Goal: Communication & Community: Share content

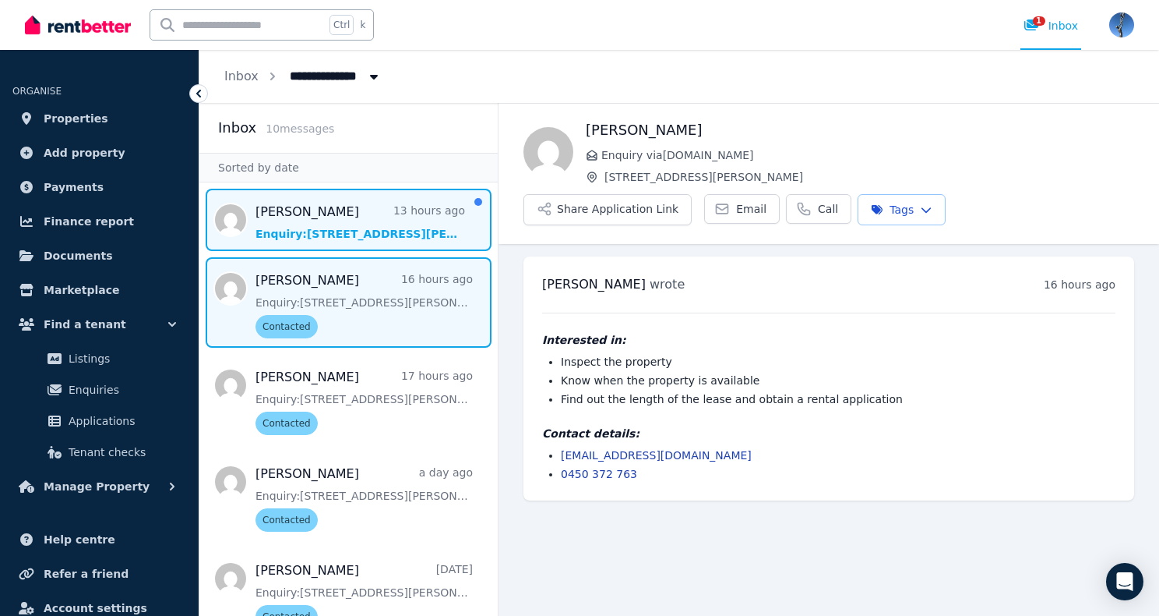
click at [302, 217] on span "Message list" at bounding box center [348, 220] width 298 height 62
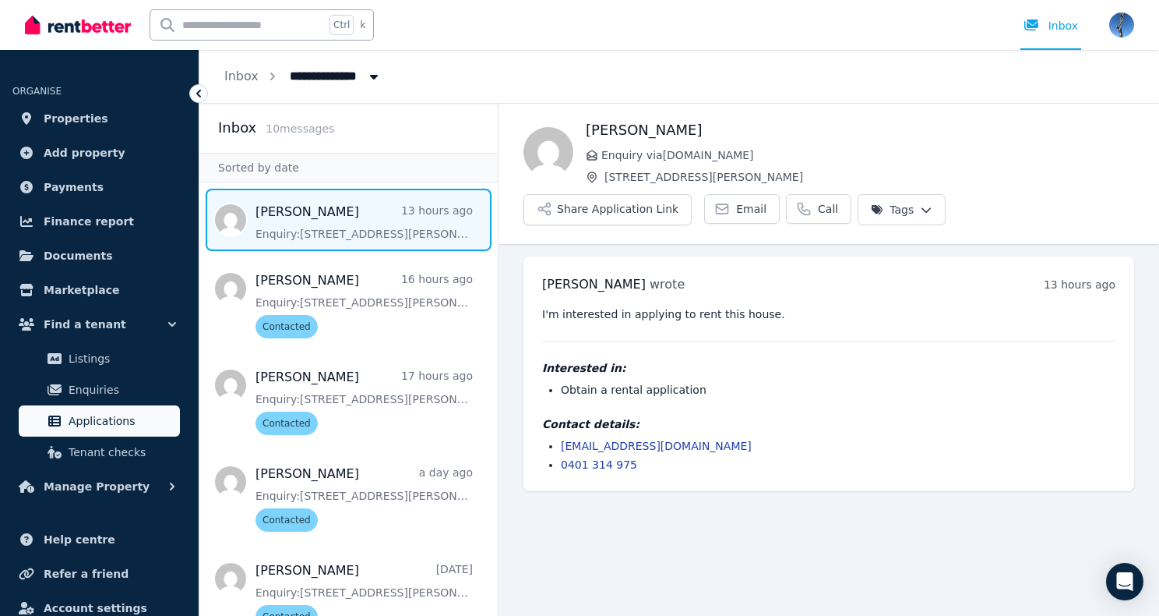
click at [92, 419] on span "Applications" at bounding box center [121, 420] width 105 height 19
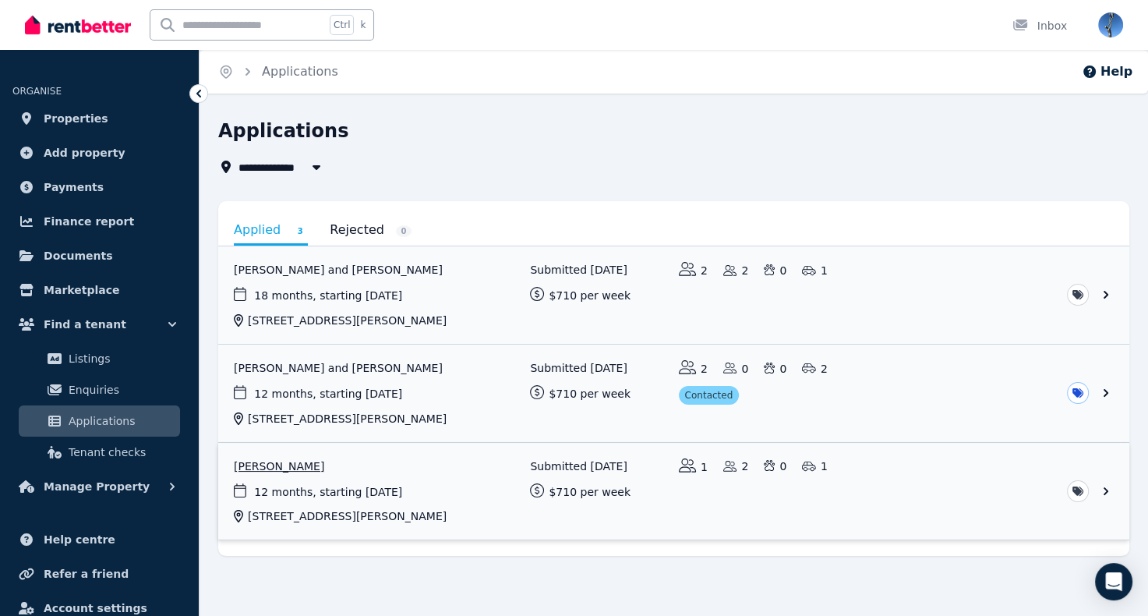
click at [677, 492] on link "View application: Shashank Pise" at bounding box center [673, 491] width 911 height 97
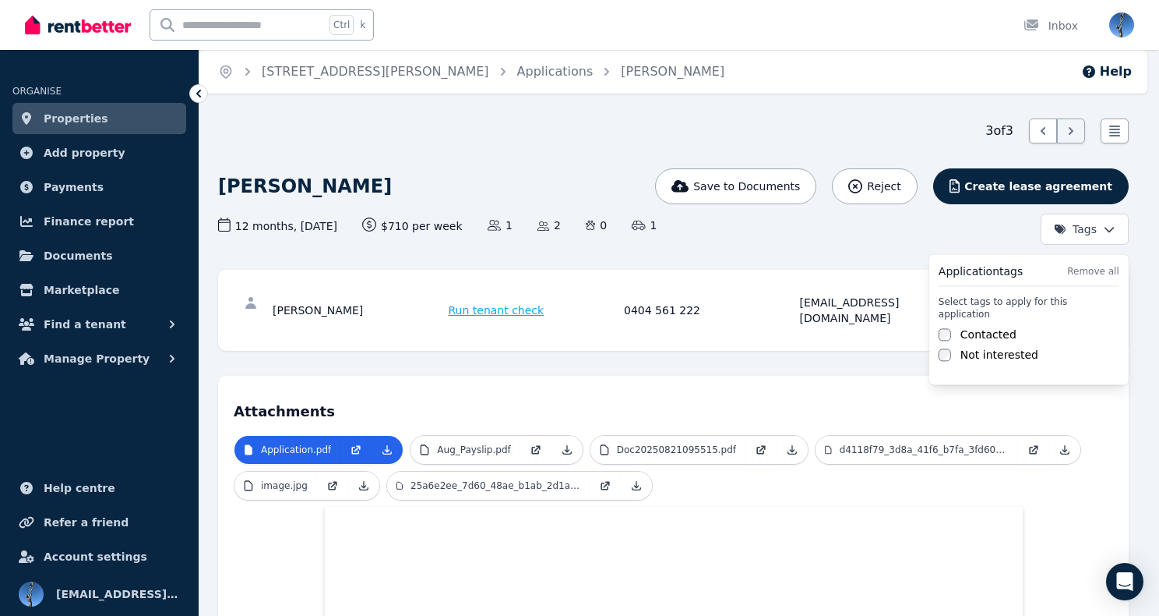
click at [1077, 227] on html "Open main menu Ctrl k Inbox Open user menu ORGANISE Properties Add property Pay…" at bounding box center [579, 308] width 1159 height 616
click at [982, 326] on label "Contacted" at bounding box center [989, 334] width 56 height 16
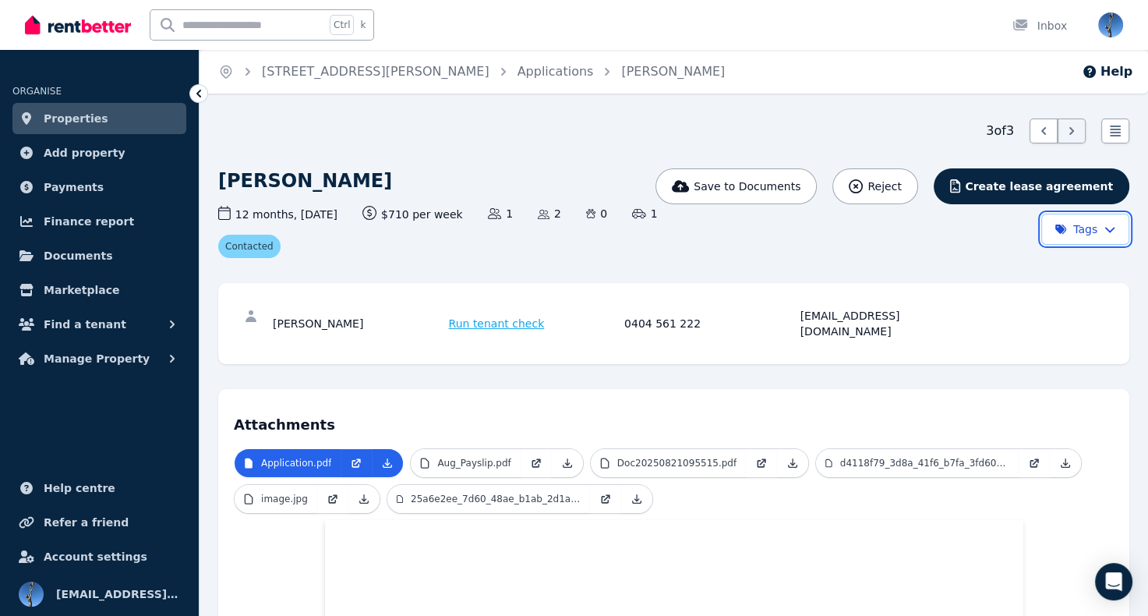
click at [1148, 426] on html "Open main menu Ctrl k Inbox Open user menu ORGANISE Properties Add property Pay…" at bounding box center [574, 308] width 1148 height 616
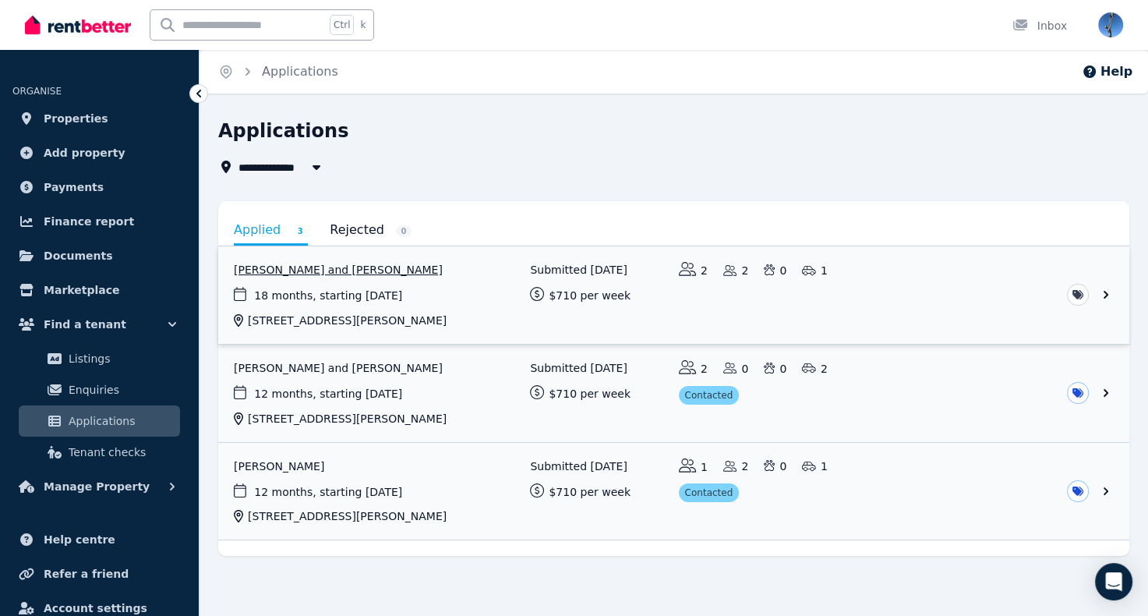
click at [316, 270] on link "View application: Taslima Zahan and Md Mohsin Ahmed" at bounding box center [673, 294] width 911 height 97
click at [383, 285] on link "View application: Taslima Zahan and Md Mohsin Ahmed" at bounding box center [673, 294] width 911 height 97
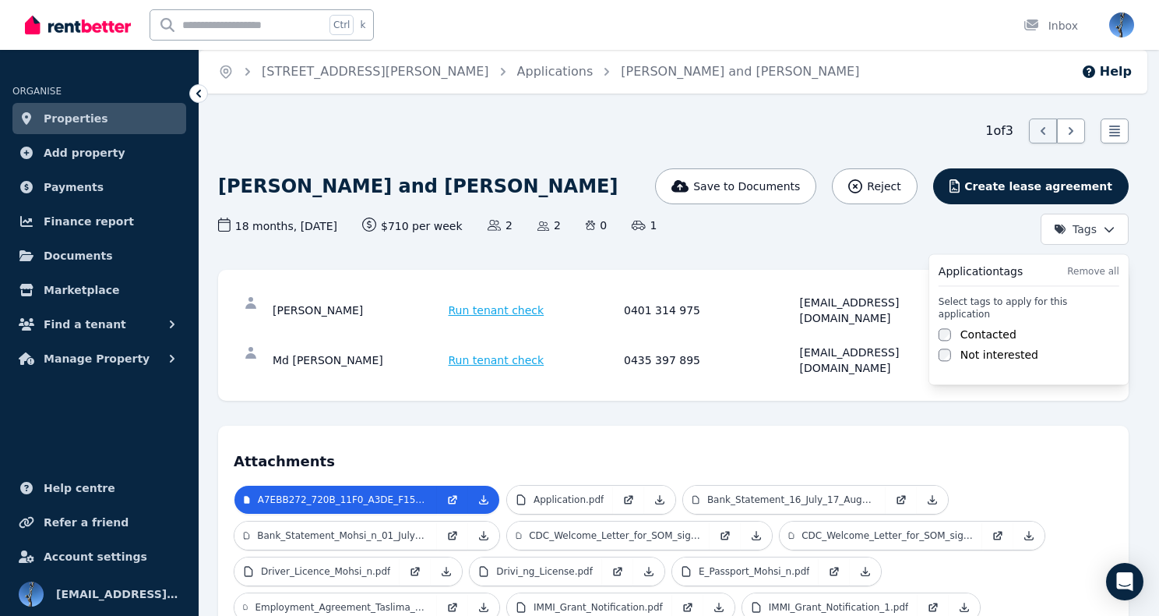
click at [1078, 234] on html "Open main menu Ctrl k Inbox Open user menu ORGANISE Properties Add property Pay…" at bounding box center [579, 308] width 1159 height 616
click at [992, 326] on label "Contacted" at bounding box center [989, 334] width 56 height 16
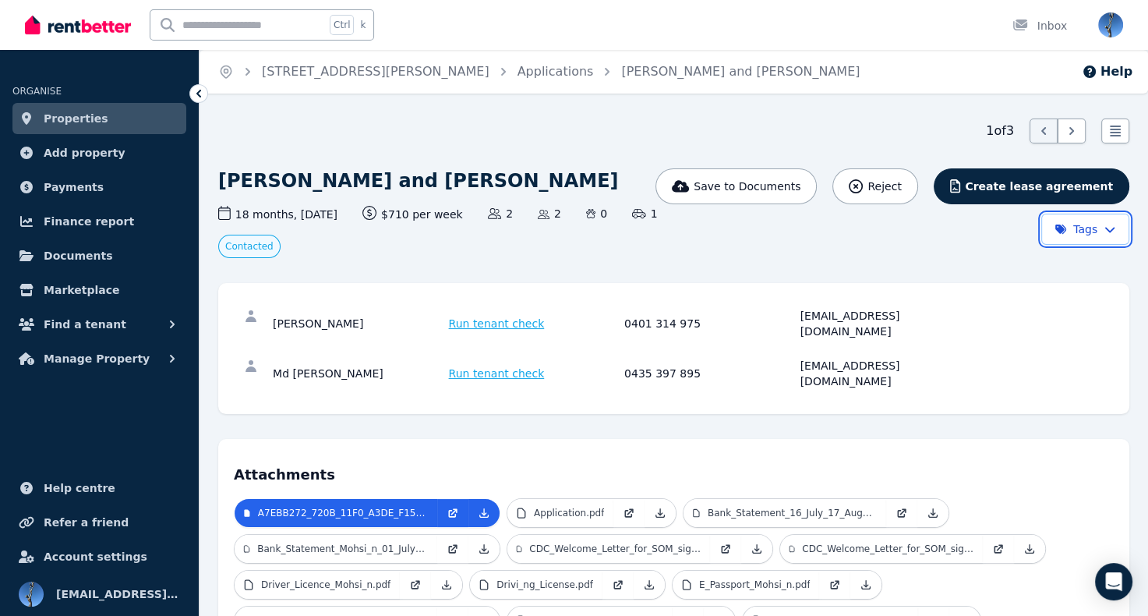
click at [728, 259] on html "Open main menu Ctrl k Inbox Open user menu ORGANISE Properties Add property Pay…" at bounding box center [574, 308] width 1148 height 616
click at [91, 319] on span "Find a tenant" at bounding box center [85, 324] width 83 height 19
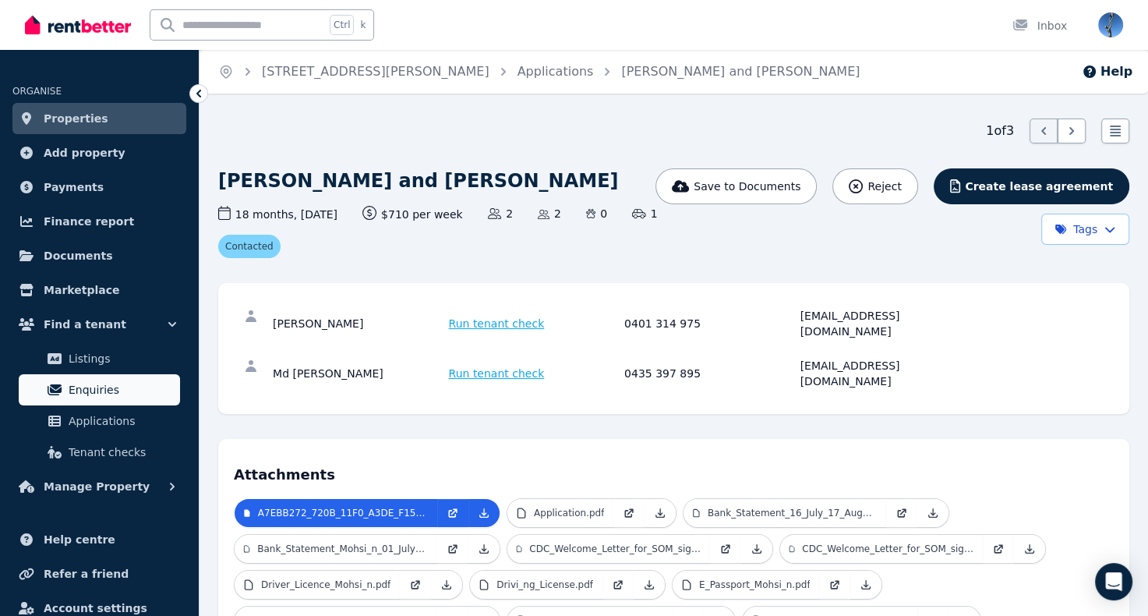
click at [103, 384] on span "Enquiries" at bounding box center [121, 389] width 105 height 19
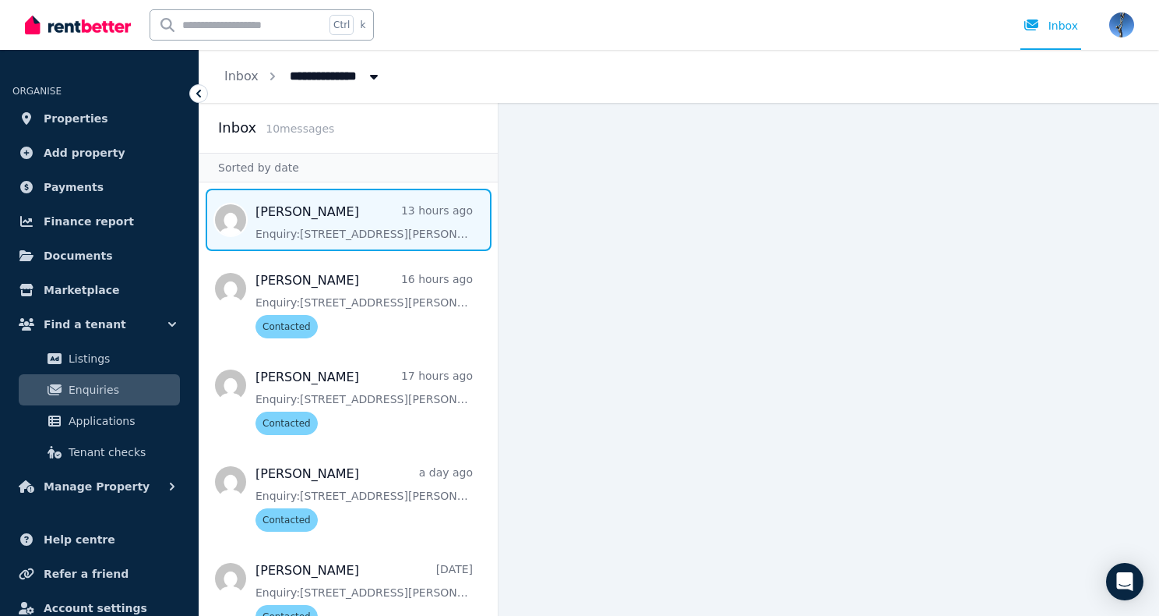
click at [374, 236] on span "Message list" at bounding box center [348, 220] width 298 height 62
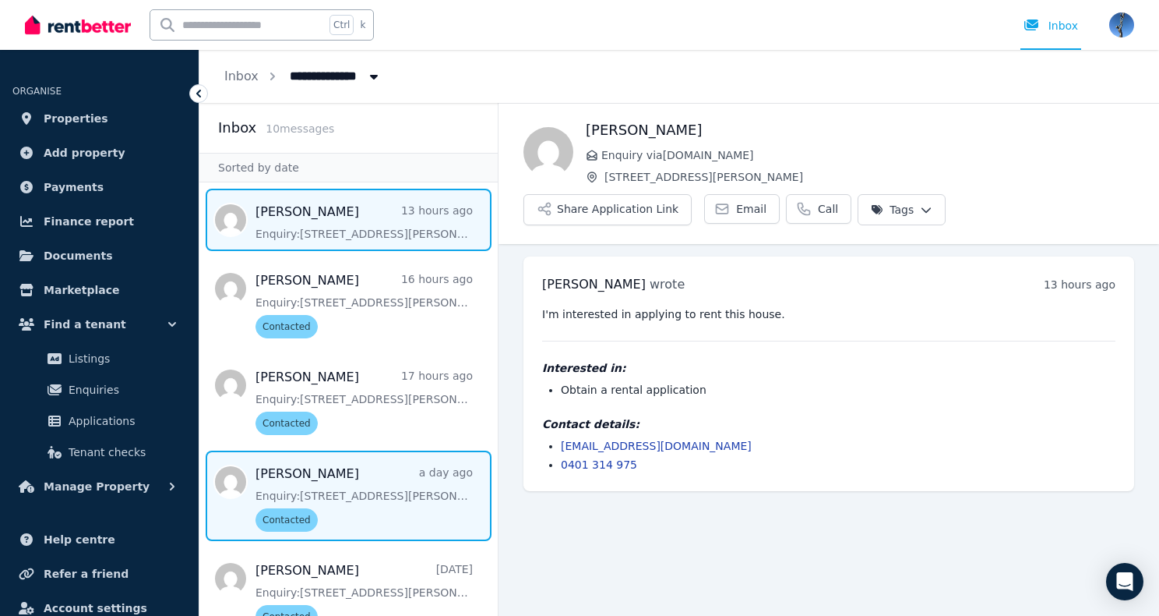
click at [384, 484] on span "Message list" at bounding box center [348, 495] width 298 height 90
click at [357, 228] on span "Message list" at bounding box center [348, 220] width 298 height 62
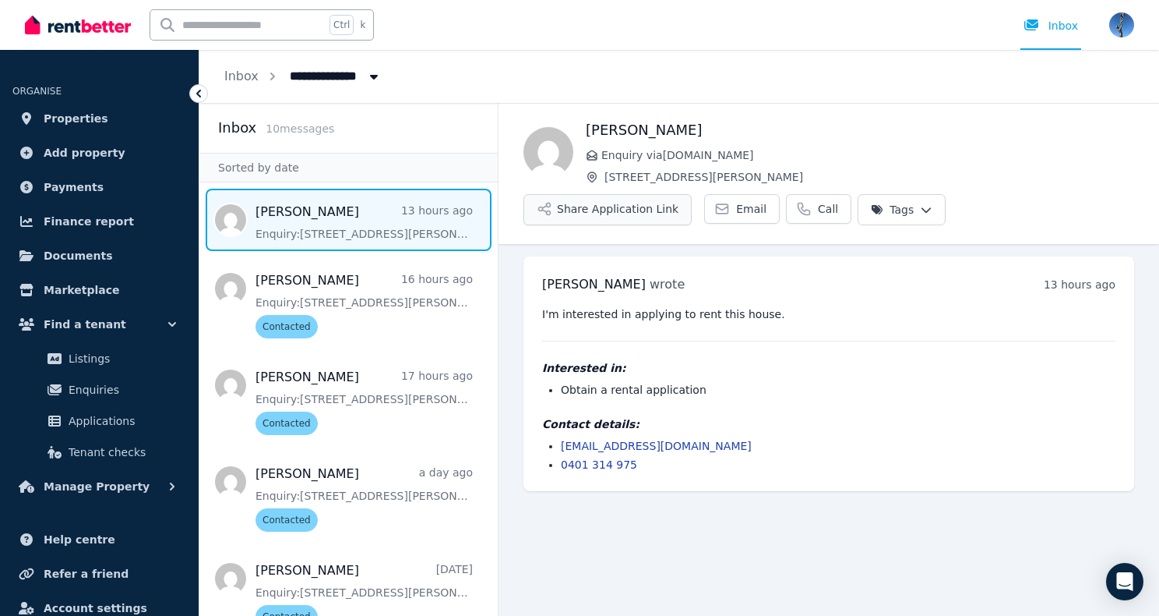
click at [607, 202] on button "Share Application Link" at bounding box center [608, 209] width 168 height 31
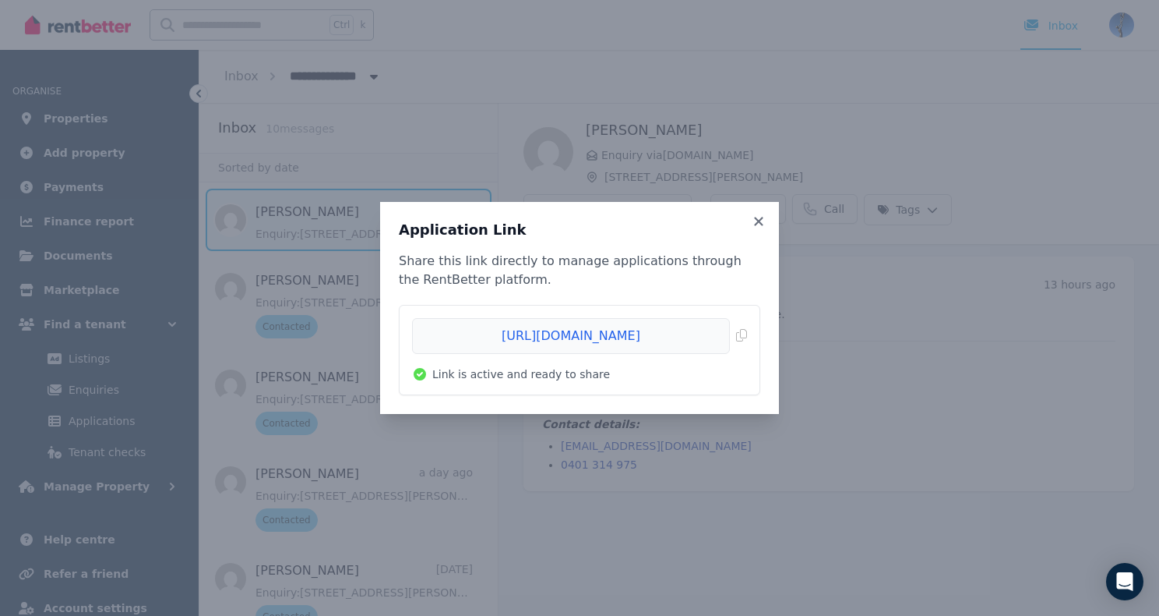
click at [312, 230] on div "Application Link Share this link directly to manage applications through the Re…" at bounding box center [579, 308] width 1159 height 616
click at [746, 338] on span "Copied!" at bounding box center [579, 336] width 335 height 36
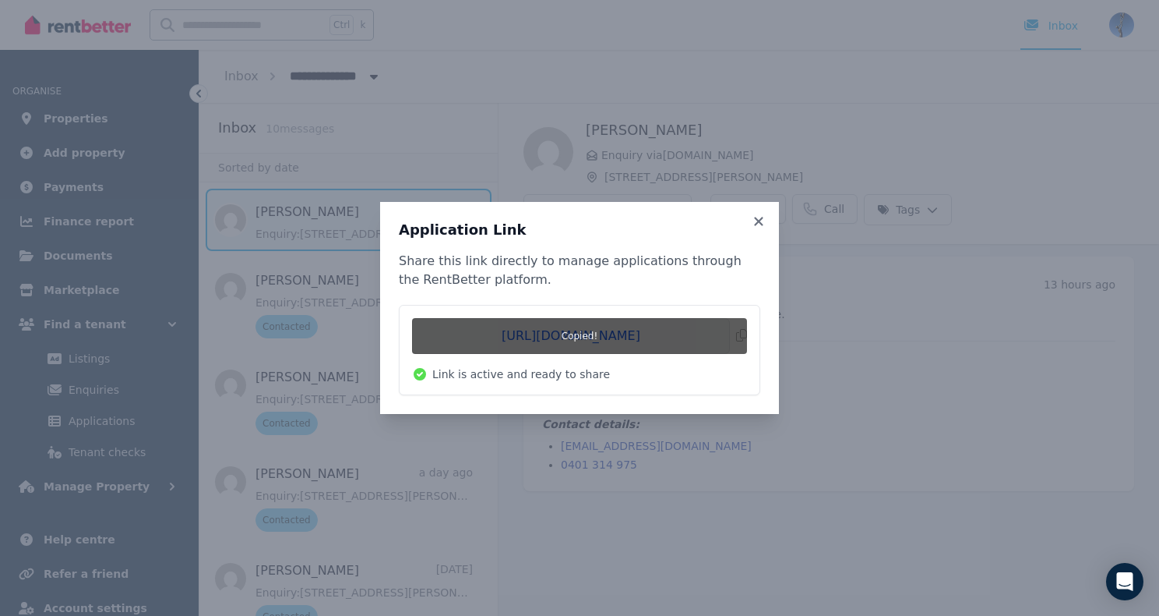
click at [316, 224] on div "Application Link Share this link directly to manage applications through the Re…" at bounding box center [579, 308] width 1159 height 616
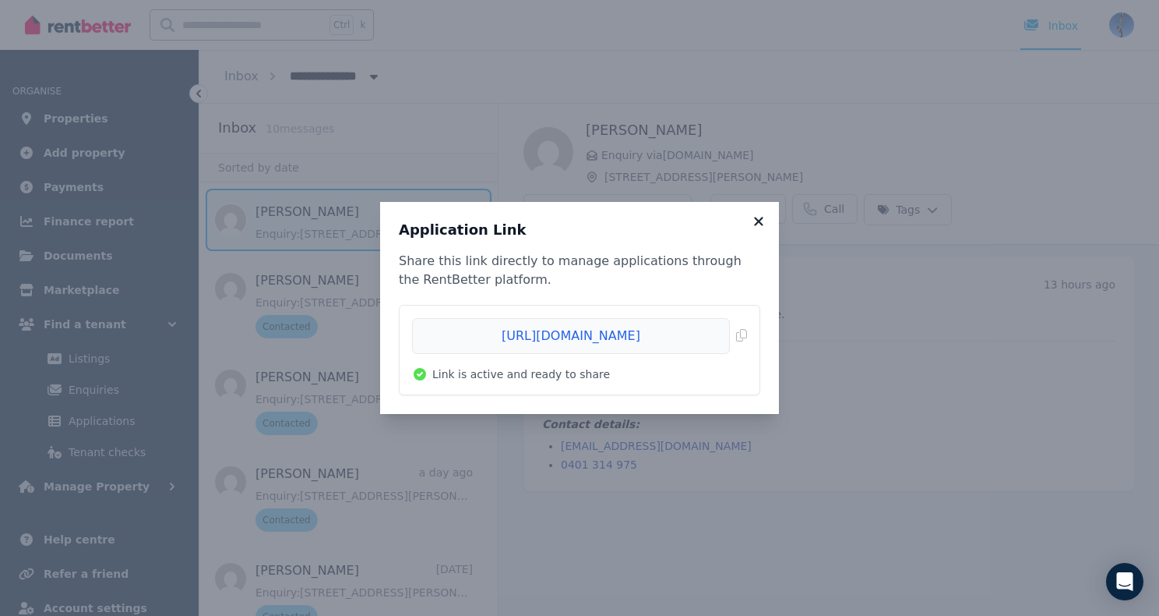
click at [754, 223] on icon at bounding box center [759, 221] width 16 height 14
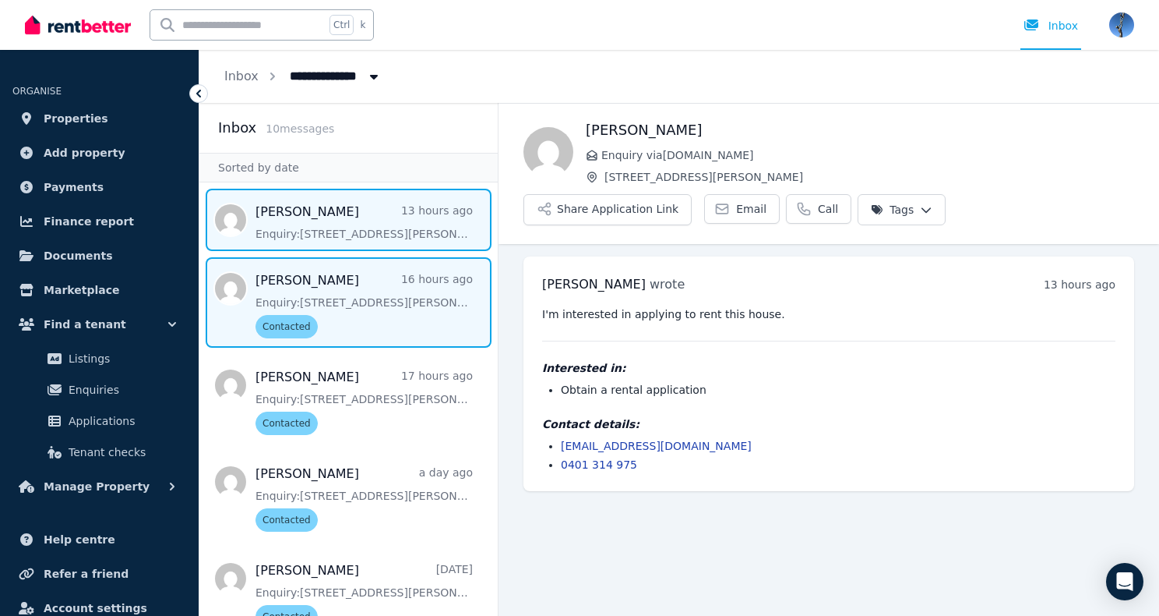
click at [354, 320] on span "Message list" at bounding box center [348, 302] width 298 height 90
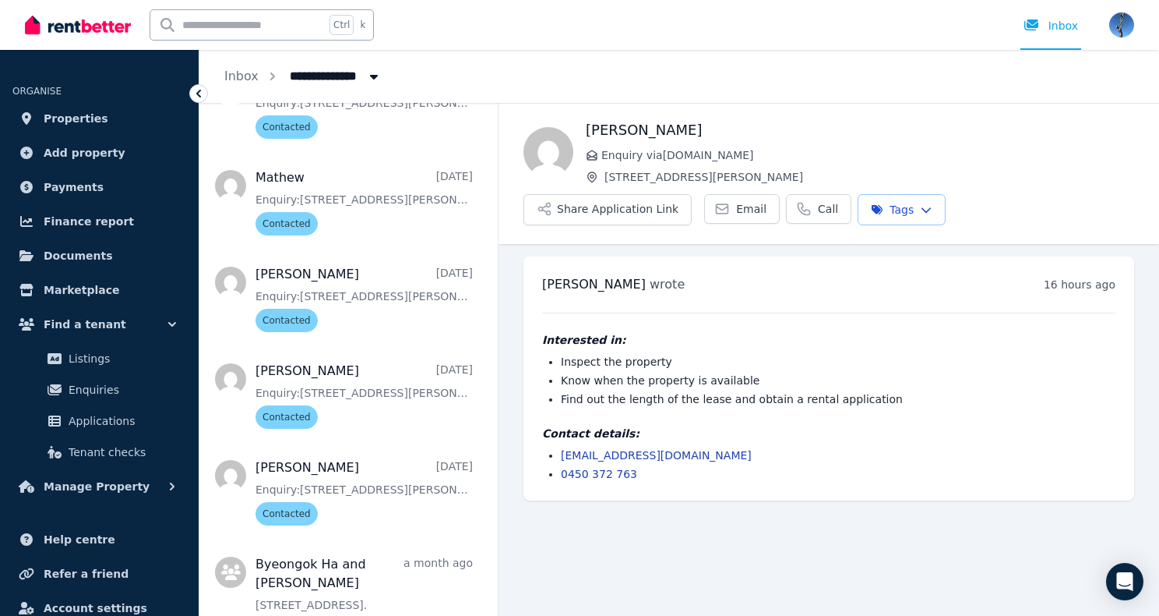
scroll to position [499, 0]
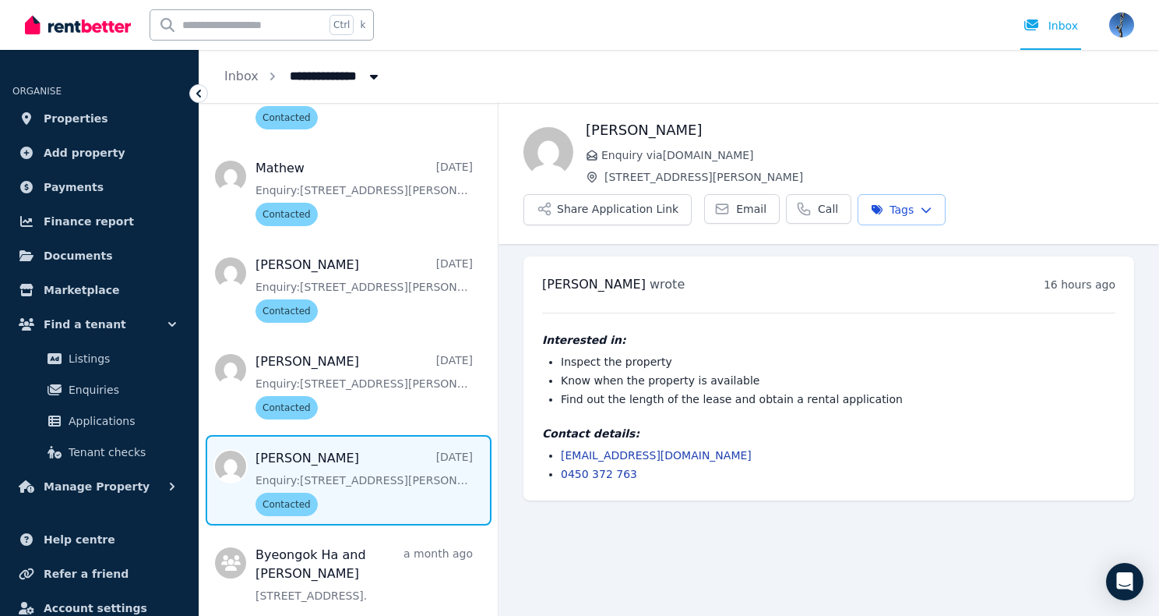
click at [350, 468] on span "Message list" at bounding box center [348, 480] width 298 height 90
